Goal: Book appointment/travel/reservation

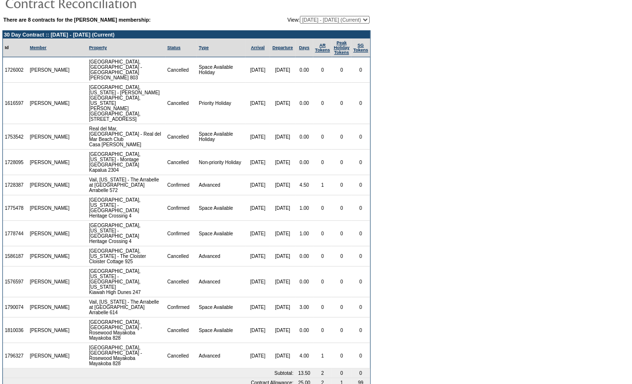
scroll to position [49, 0]
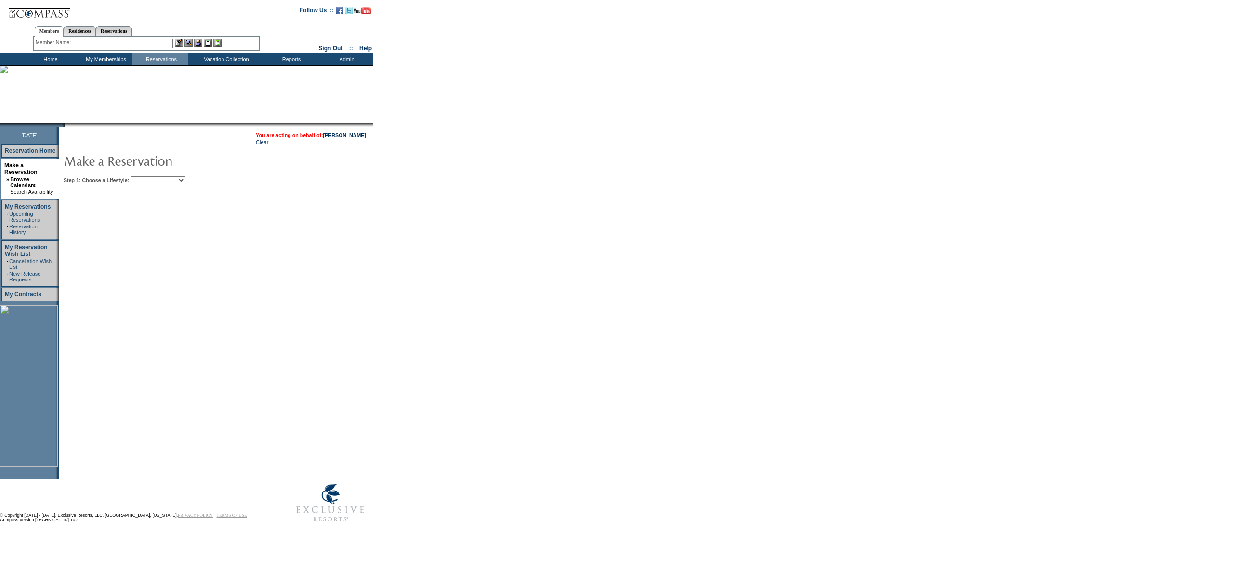
click at [154, 178] on select "Beach Leisure Metropolitan Mountain OIAL for Adventure OIAL for Couples OIAL fo…" at bounding box center [158, 180] width 55 height 8
select select "Beach"
click at [147, 176] on select "Beach Leisure Metropolitan Mountain OIAL for Adventure OIAL for Couples OIAL fo…" at bounding box center [158, 180] width 55 height 8
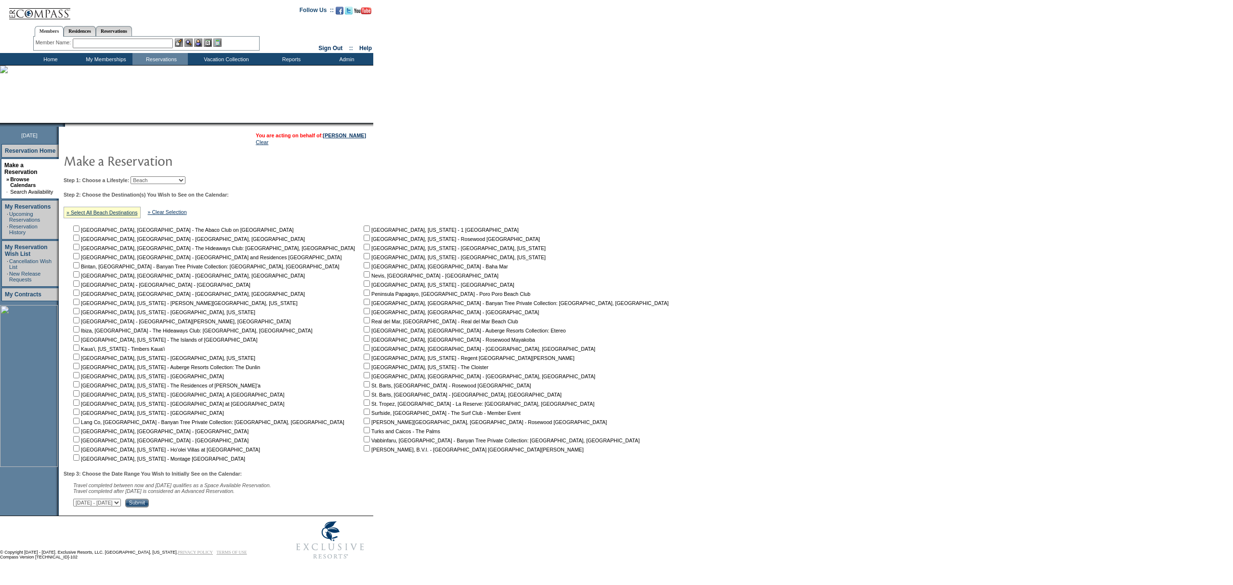
click at [565, 362] on form "Follow Us ::" at bounding box center [616, 282] width 1233 height 564
click at [364, 338] on input "checkbox" at bounding box center [367, 338] width 6 height 6
checkbox input "true"
click at [149, 507] on input "Submit" at bounding box center [137, 502] width 24 height 9
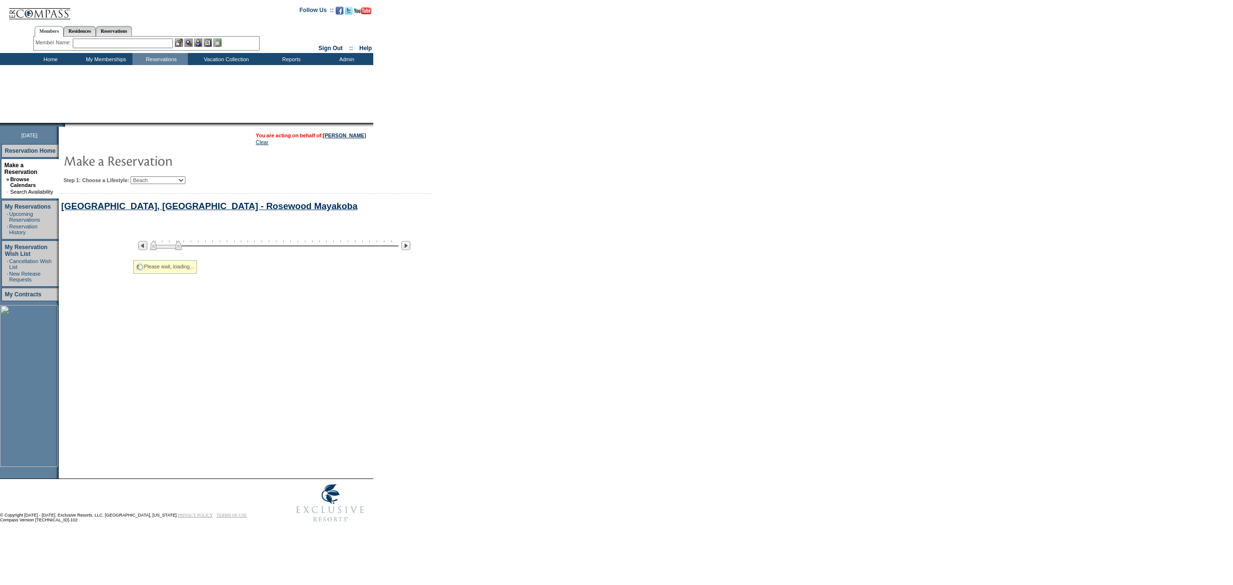
select select "Beach"
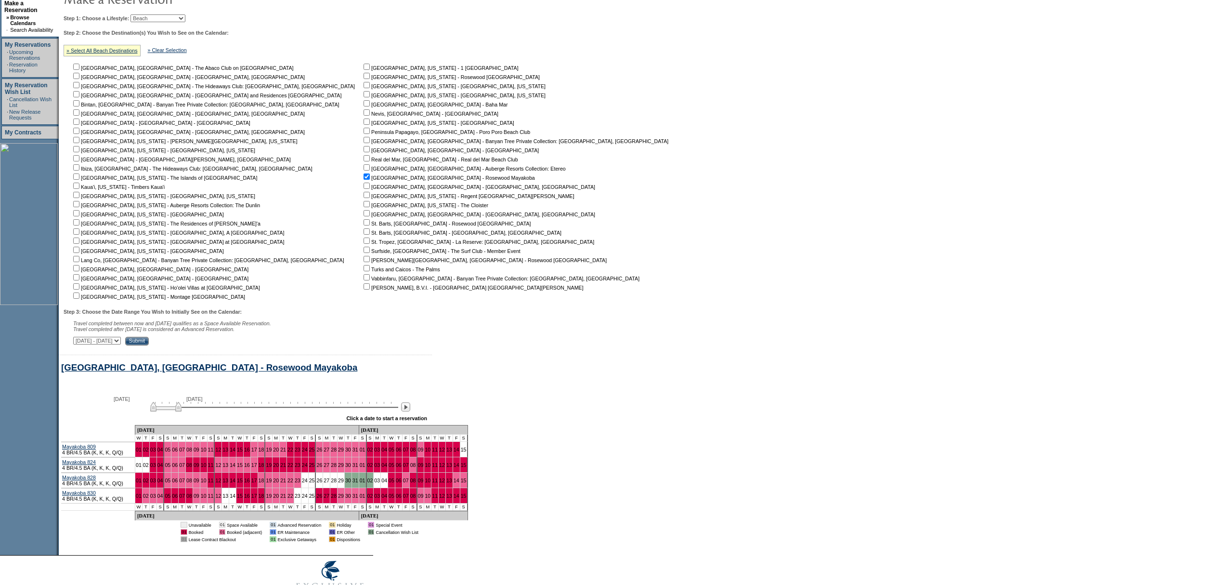
scroll to position [10, 0]
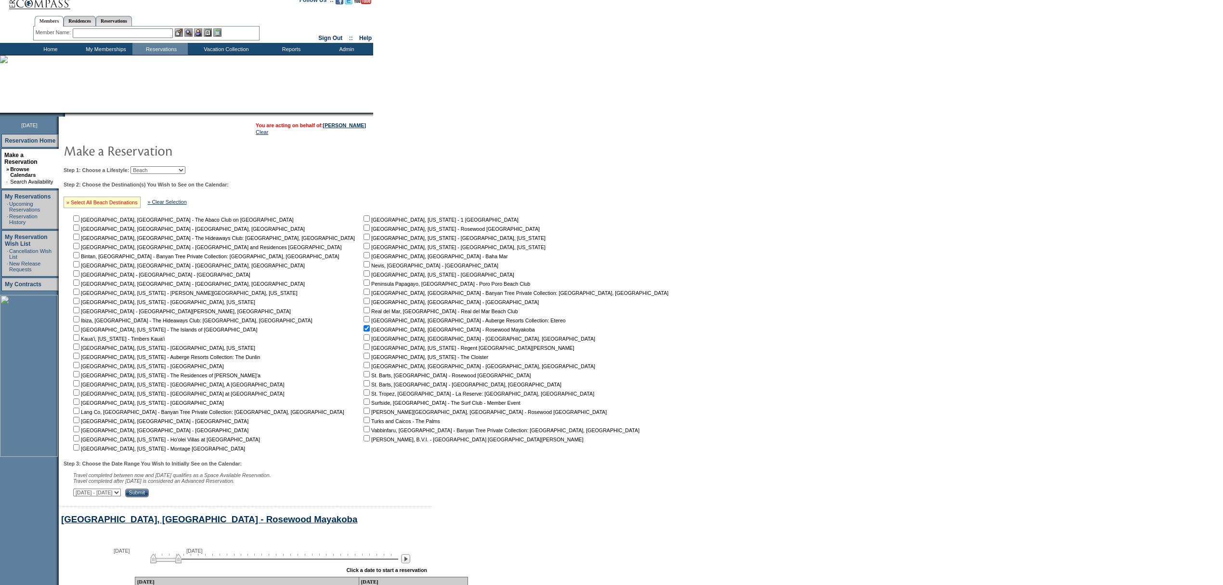
click at [132, 201] on link "» Select All Beach Destinations" at bounding box center [101, 202] width 71 height 6
checkbox input "true"
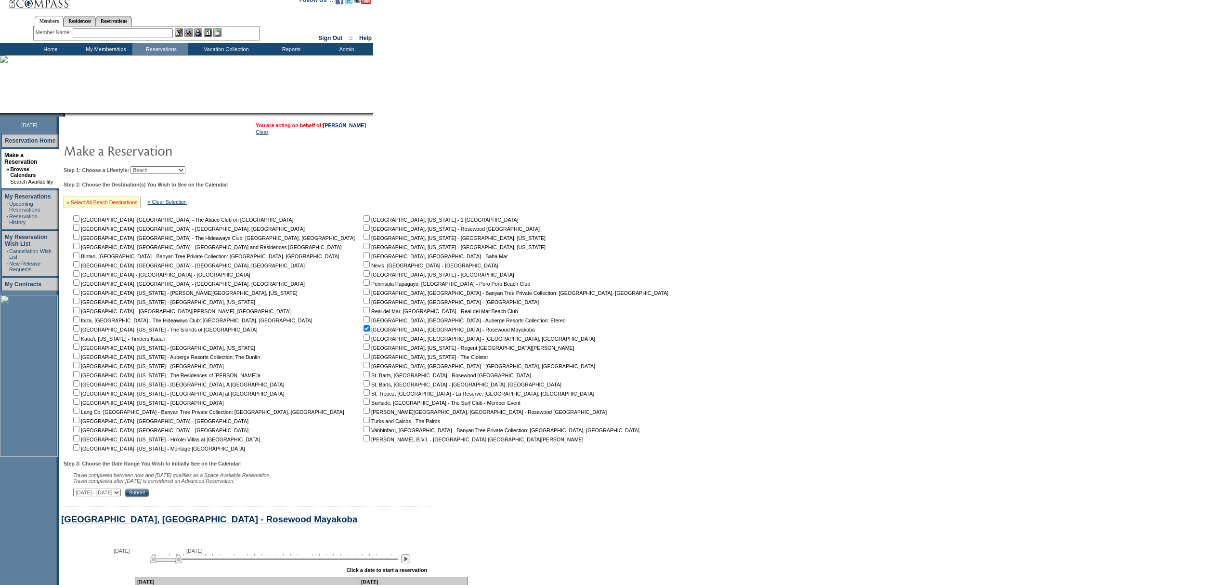
checkbox input "true"
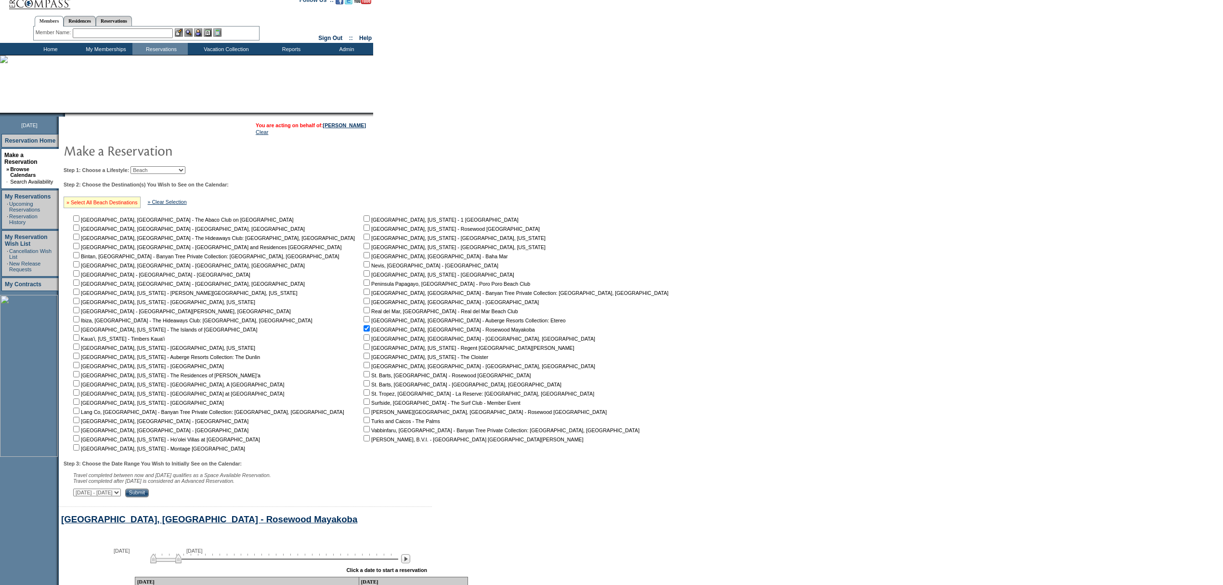
checkbox input "true"
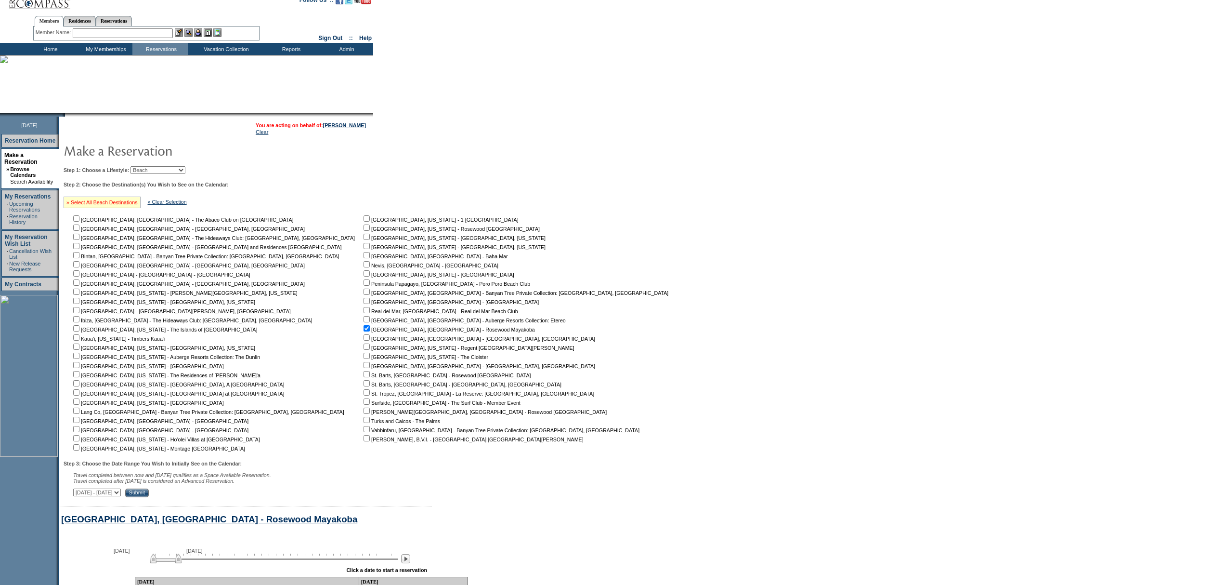
checkbox input "true"
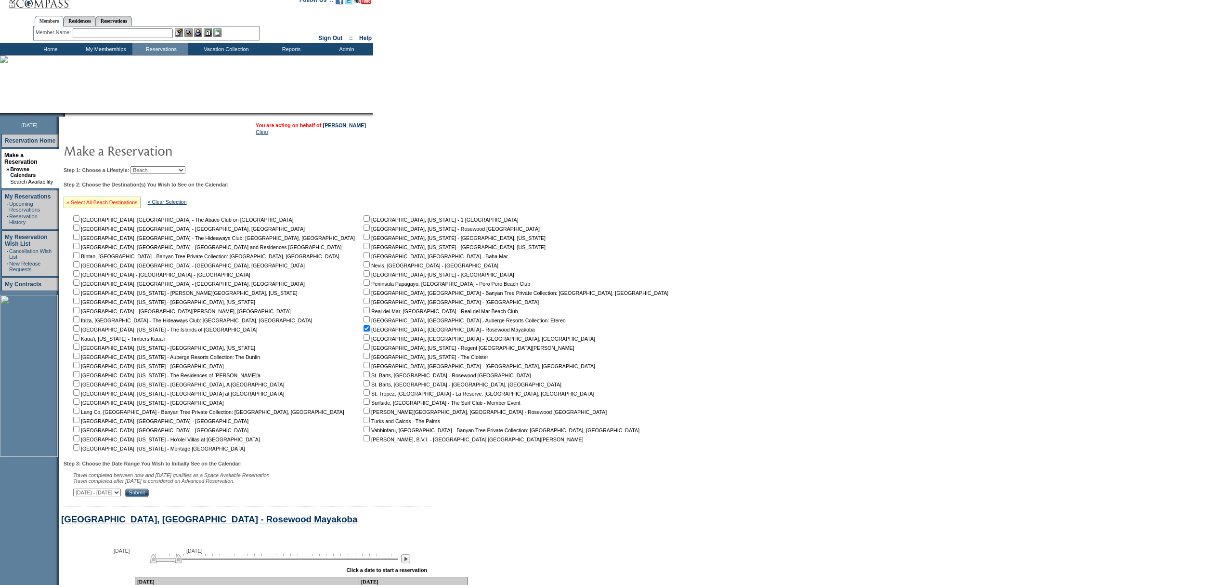
checkbox input "true"
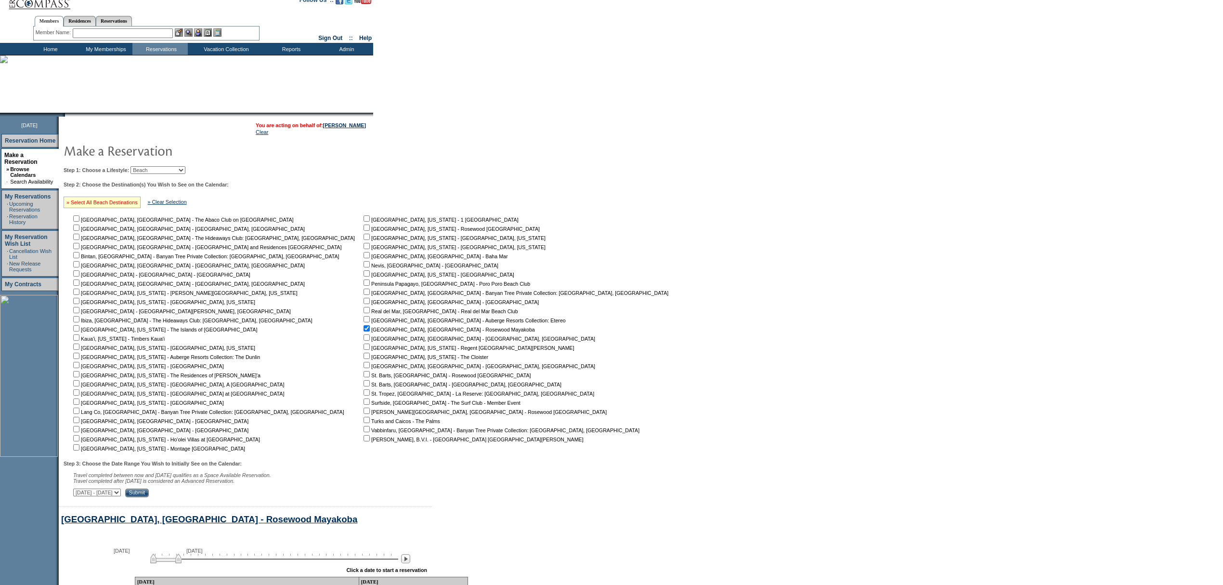
checkbox input "true"
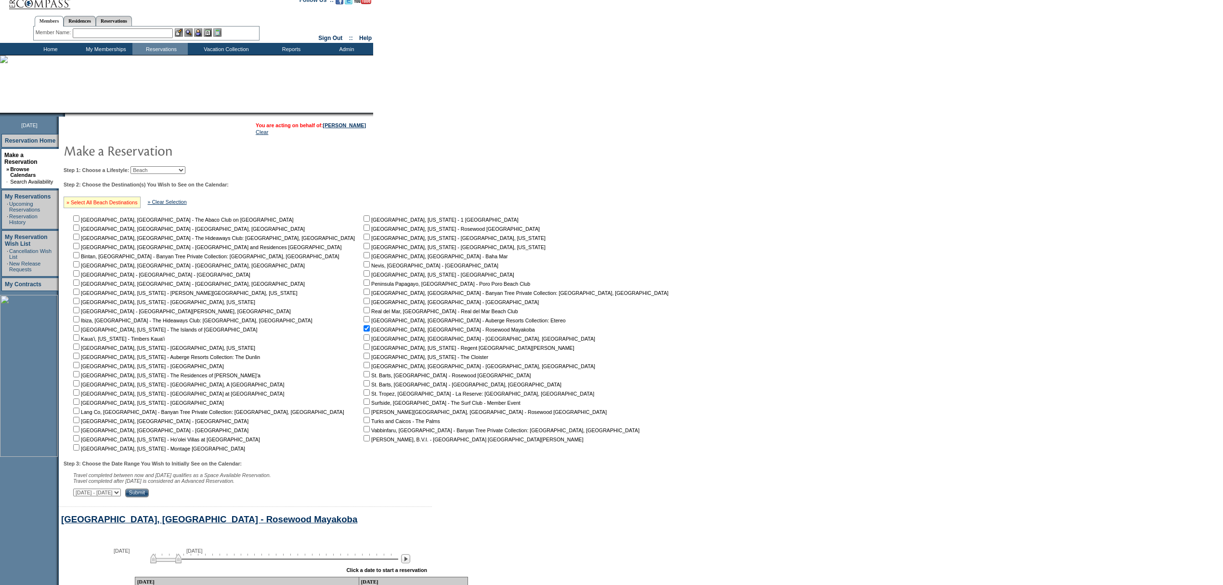
checkbox input "true"
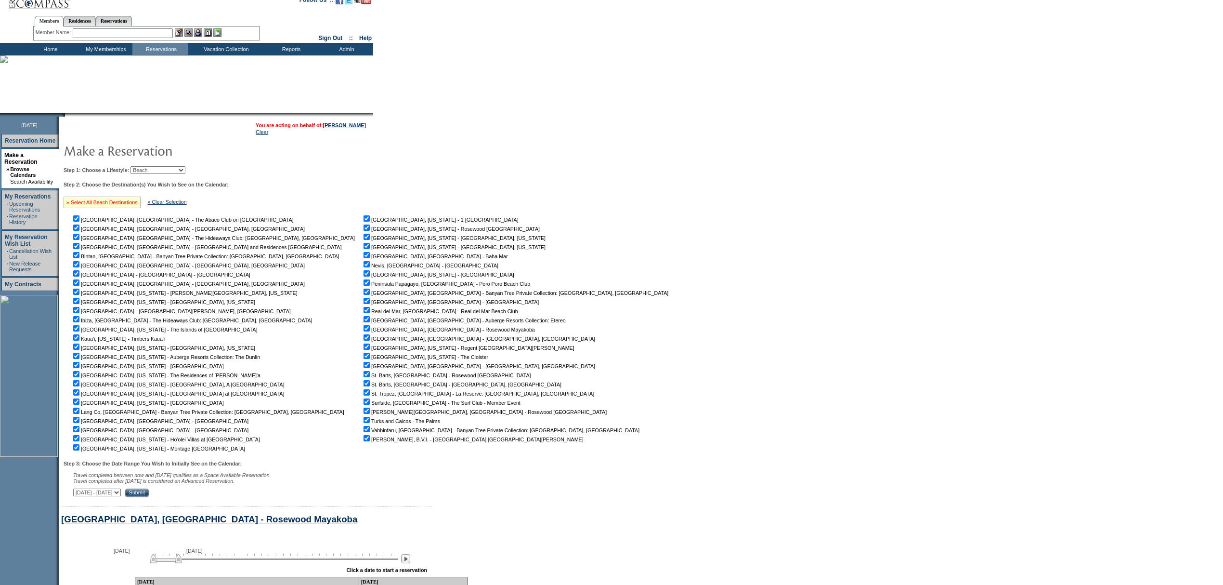
checkbox input "true"
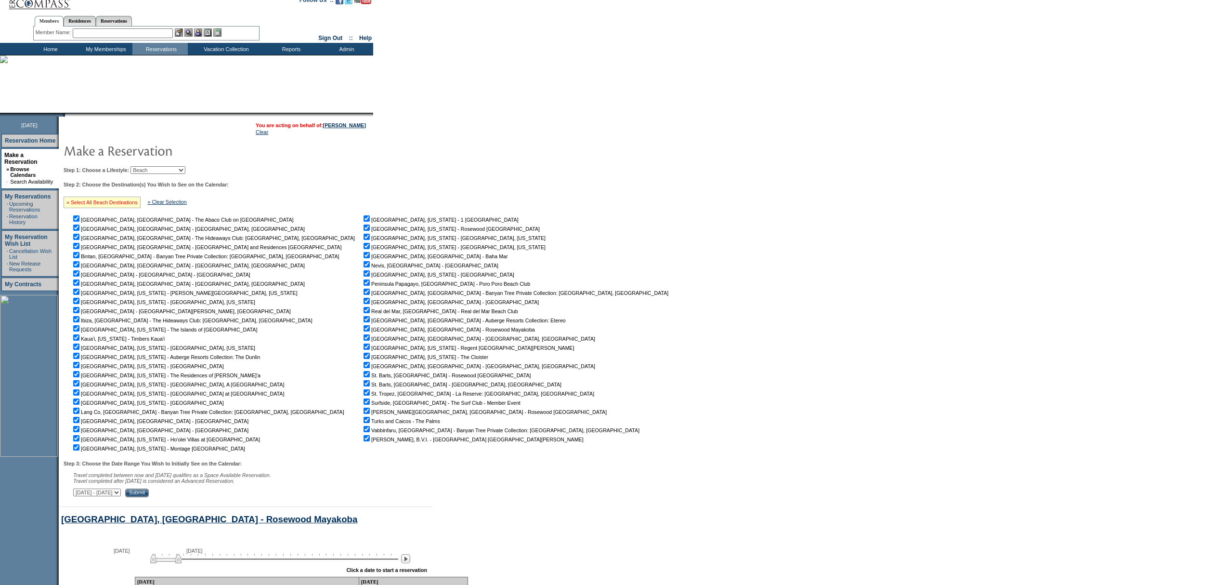
checkbox input "true"
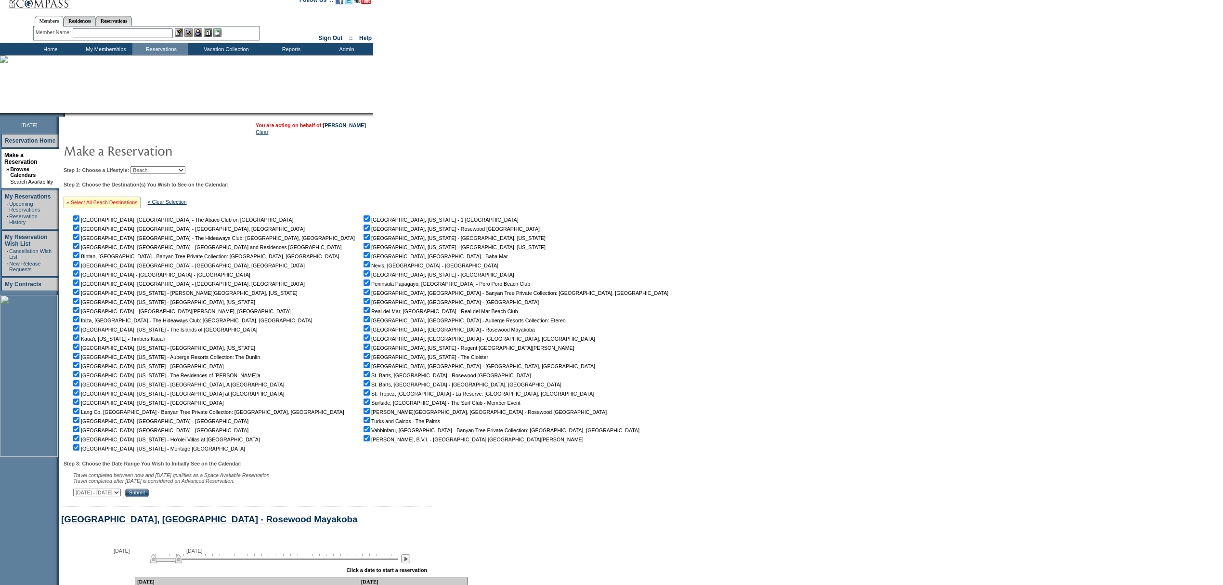
checkbox input "true"
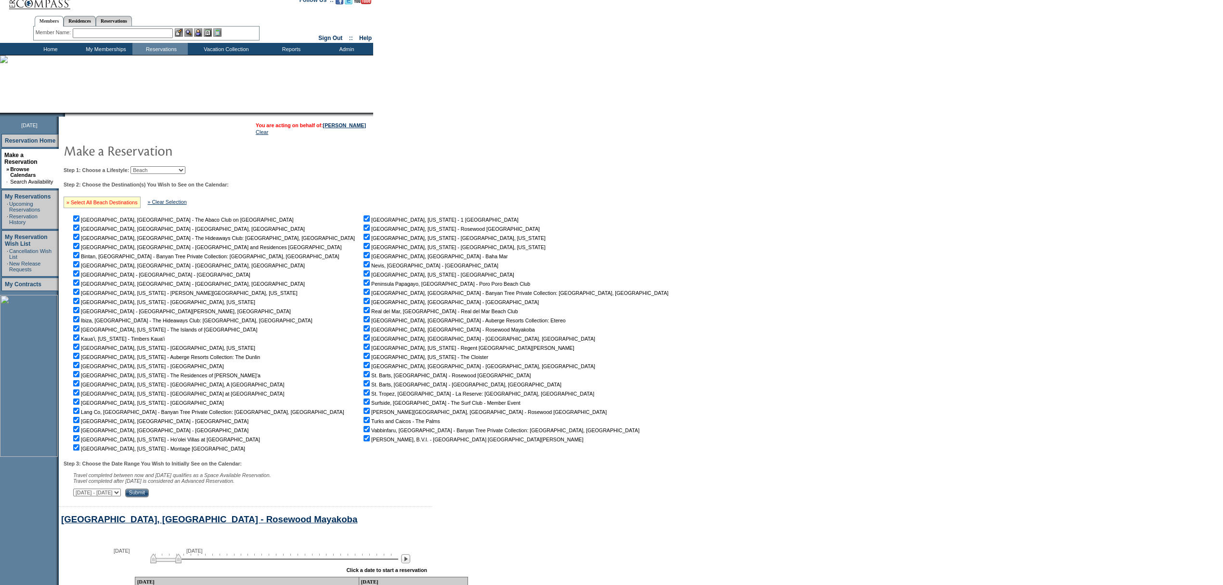
checkbox input "true"
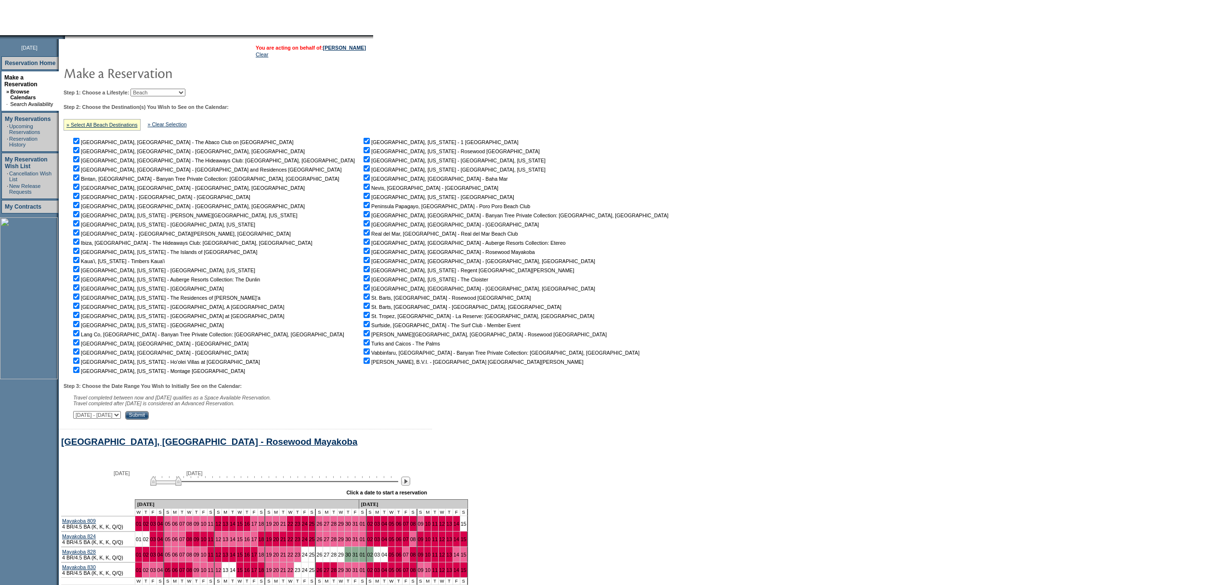
scroll to position [203, 0]
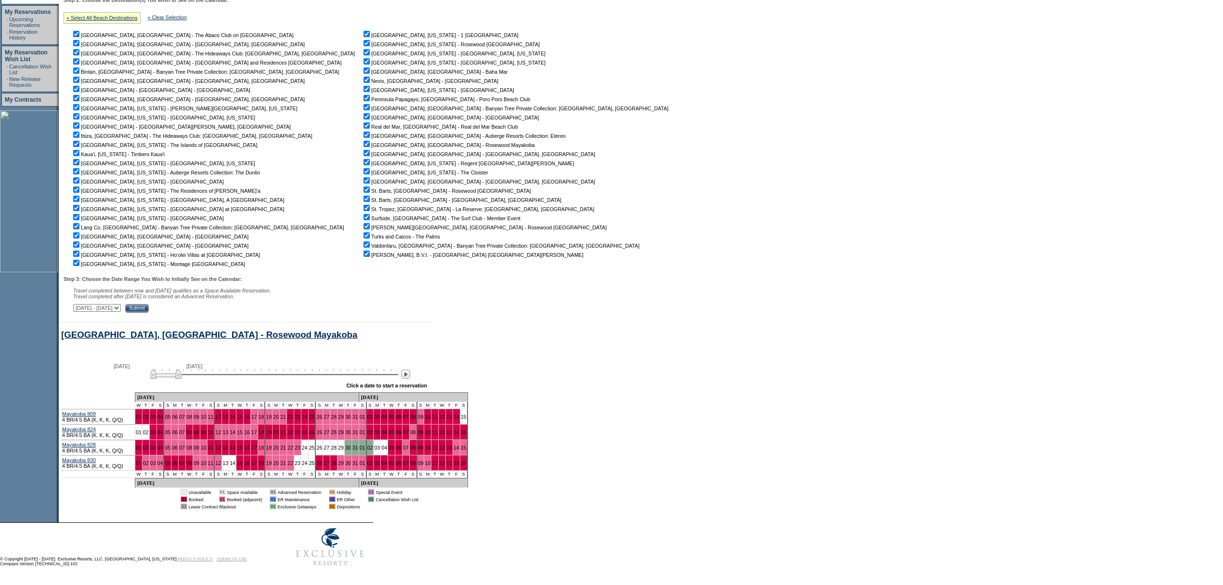
click at [149, 304] on input "Submit" at bounding box center [137, 308] width 24 height 9
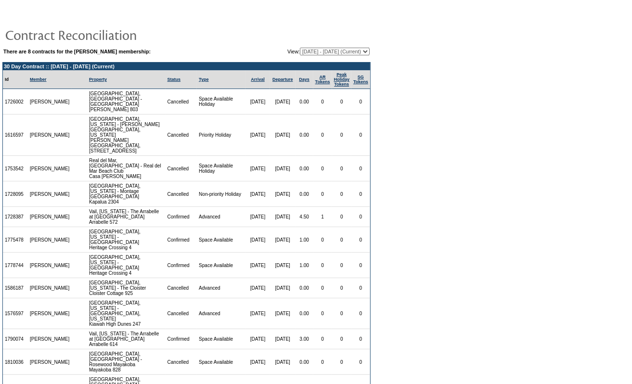
click at [332, 47] on table "There are 8 contracts for the Steve Swoboda membership: View: 10/25/19 - 11/30/…" at bounding box center [186, 52] width 368 height 10
click at [331, 58] on td "There are 8 contracts for the Steve Swoboda membership: View: 10/25/19 - 11/30/…" at bounding box center [186, 238] width 368 height 382
click at [334, 49] on select "10/25/19 - 11/30/22 12/01/22 - 11/30/23 12/01/23 - 11/30/24 12/01/24 - 11/30/25…" at bounding box center [335, 52] width 70 height 8
select select "148966"
click at [300, 48] on select "10/25/19 - 11/30/22 12/01/22 - 11/30/23 12/01/23 - 11/30/24 12/01/24 - 11/30/25…" at bounding box center [335, 52] width 70 height 8
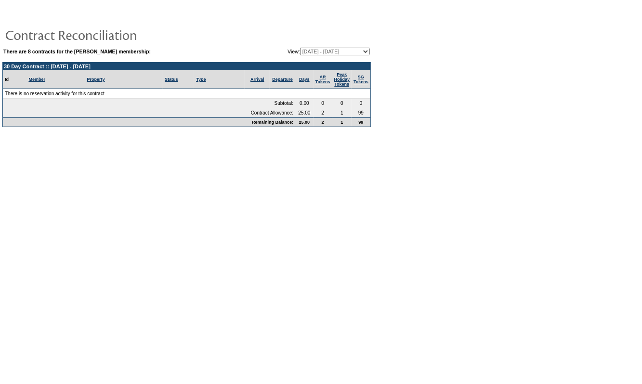
click at [300, 53] on select "10/25/19 - 11/30/22 12/01/22 - 11/30/23 12/01/23 - 11/30/24 12/01/24 - 11/30/25…" at bounding box center [335, 52] width 70 height 8
select select "124658"
click at [300, 48] on select "10/25/19 - 11/30/22 12/01/22 - 11/30/23 12/01/23 - 11/30/24 12/01/24 - 11/30/25…" at bounding box center [335, 52] width 70 height 8
